Goal: Task Accomplishment & Management: Manage account settings

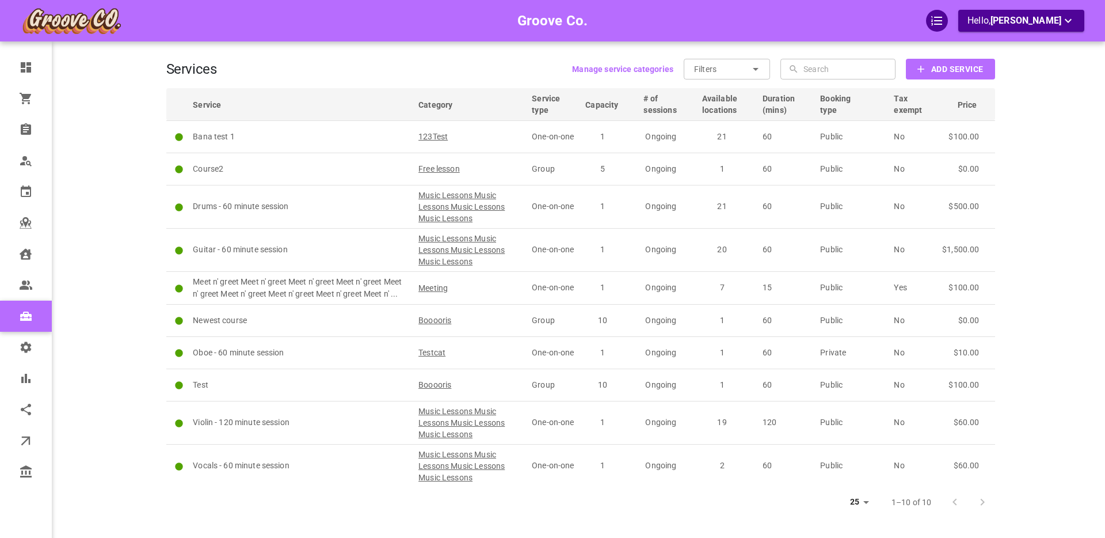
click at [131, 120] on div "Groove Co. Hello, Boris Sandford" at bounding box center [122, 286] width 90 height 538
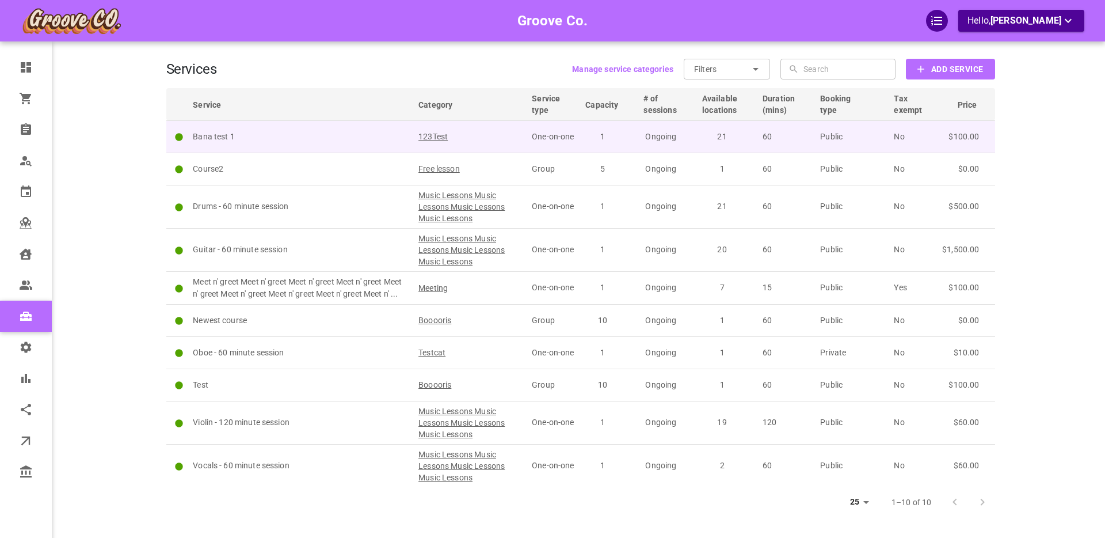
click at [291, 134] on p "Bana test 1" at bounding box center [300, 137] width 215 height 12
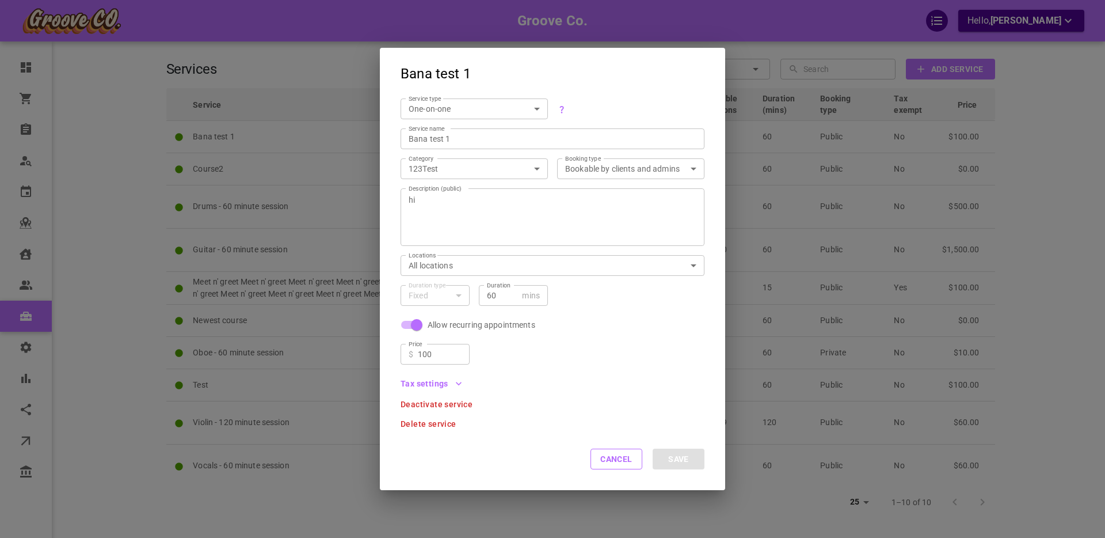
click at [457, 382] on icon "button" at bounding box center [459, 384] width 12 height 12
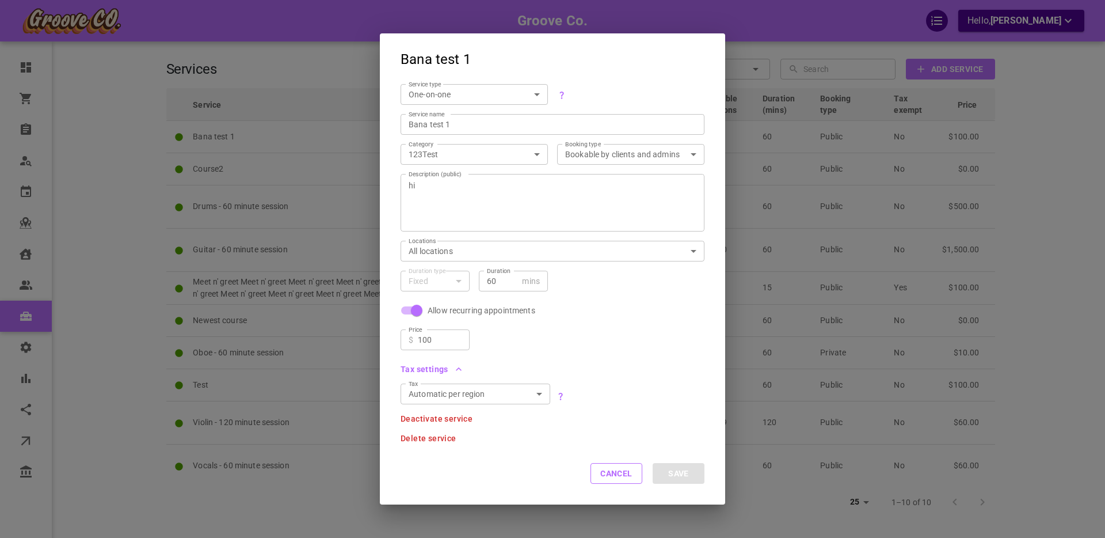
click at [459, 367] on icon "button" at bounding box center [459, 369] width 12 height 12
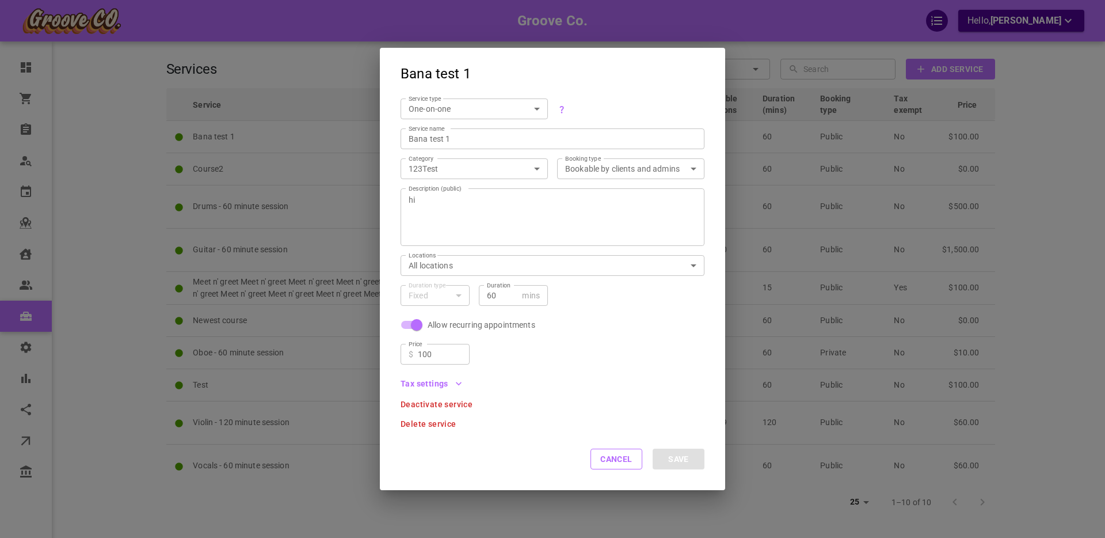
click at [458, 382] on icon "button" at bounding box center [459, 384] width 12 height 12
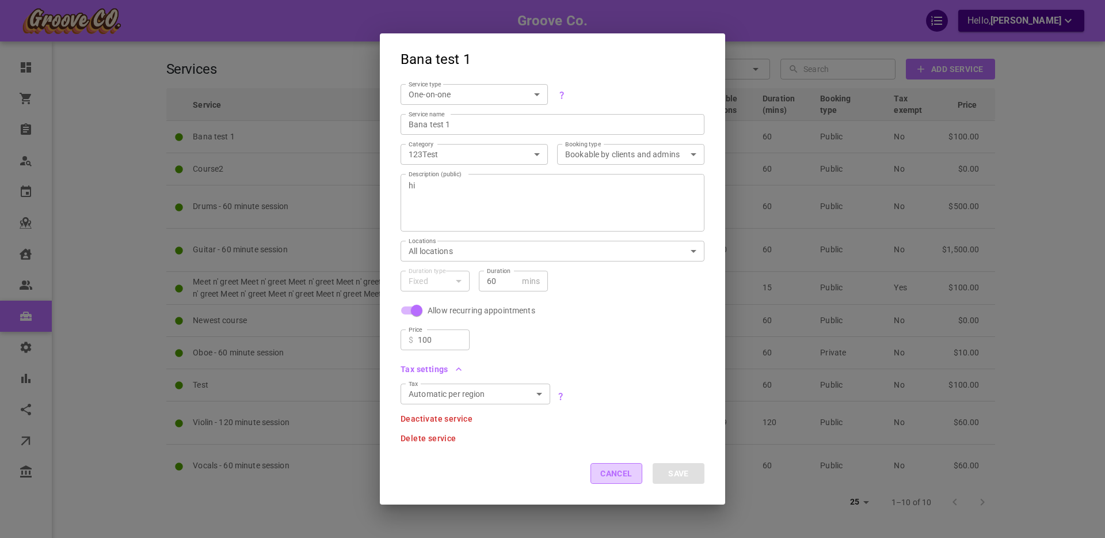
click at [628, 470] on button "Cancel" at bounding box center [617, 473] width 52 height 21
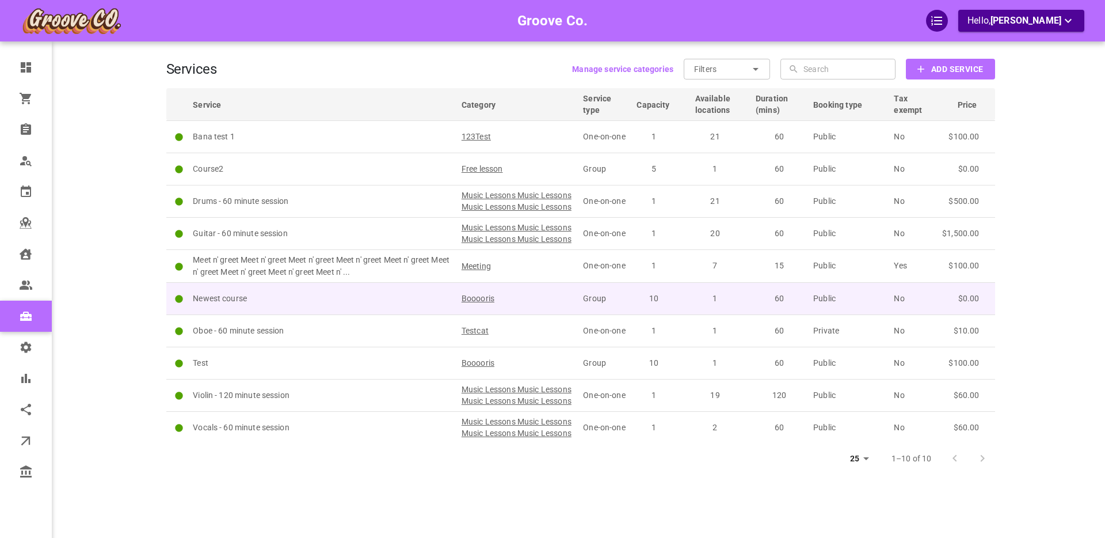
click at [362, 305] on p "Newest course" at bounding box center [322, 298] width 258 height 12
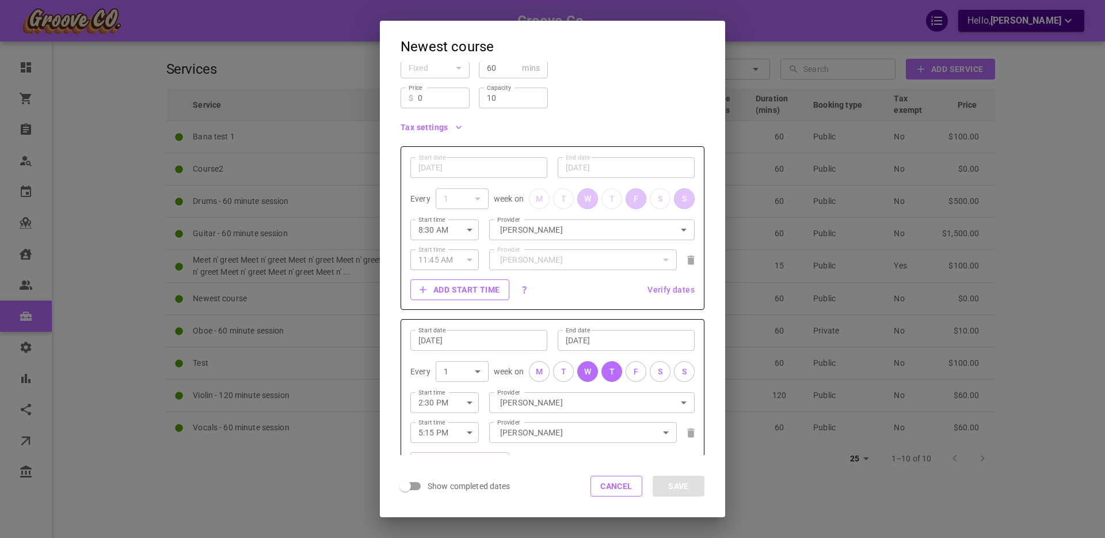
scroll to position [319, 0]
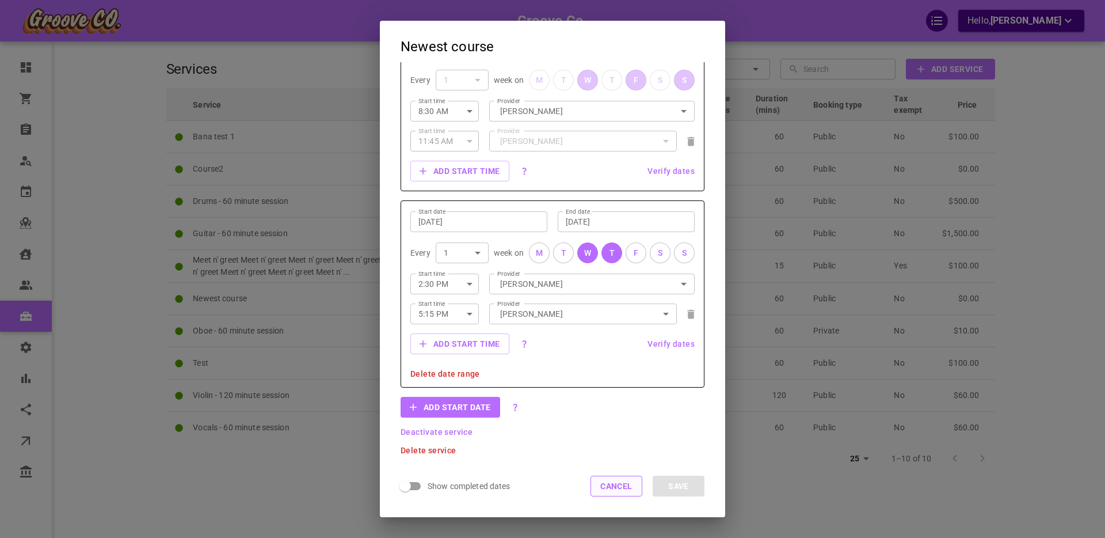
click at [605, 485] on button "Cancel" at bounding box center [617, 486] width 52 height 21
